Goal: Navigation & Orientation: Find specific page/section

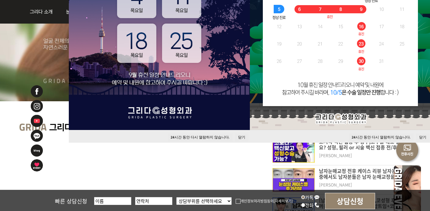
scroll to position [181, 0]
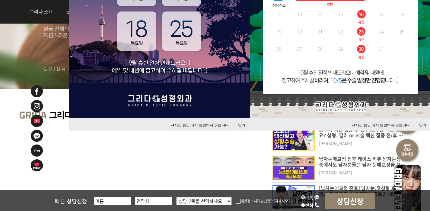
click at [187, 123] on button "24 시간 동안 다시 열람하지 않습니다." at bounding box center [200, 125] width 65 height 8
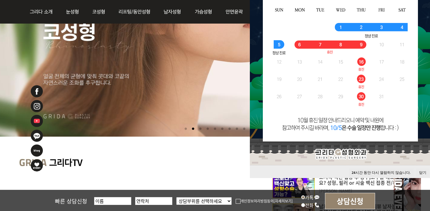
scroll to position [60, 0]
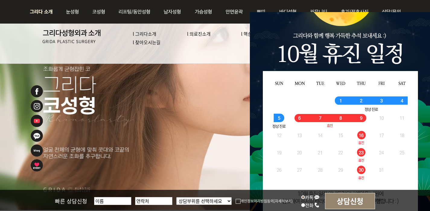
click at [201, 32] on link "l 의료진소개" at bounding box center [199, 33] width 24 height 6
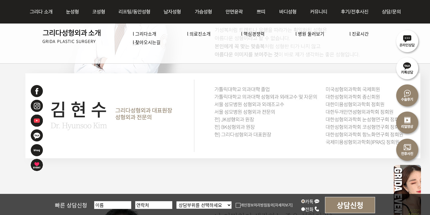
scroll to position [573, 0]
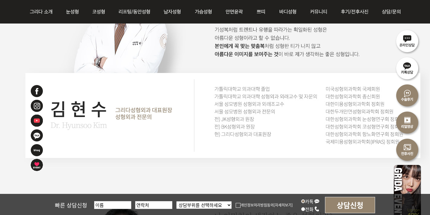
click at [48, 8] on img at bounding box center [43, 12] width 33 height 24
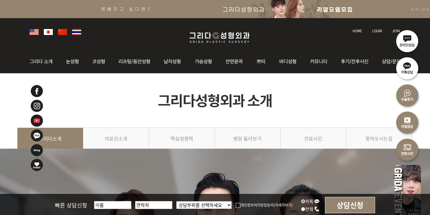
click at [204, 35] on img at bounding box center [219, 37] width 72 height 14
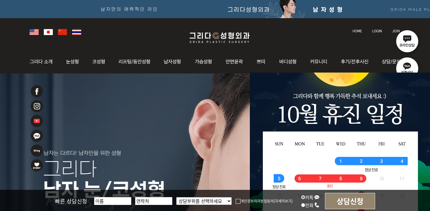
click at [427, 87] on img at bounding box center [340, 185] width 181 height 226
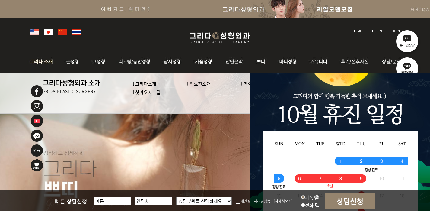
click at [200, 85] on link "l 의료진소개" at bounding box center [199, 83] width 24 height 6
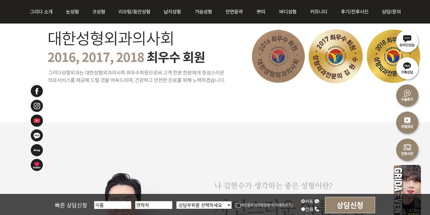
scroll to position [355, 0]
